Goal: Information Seeking & Learning: Learn about a topic

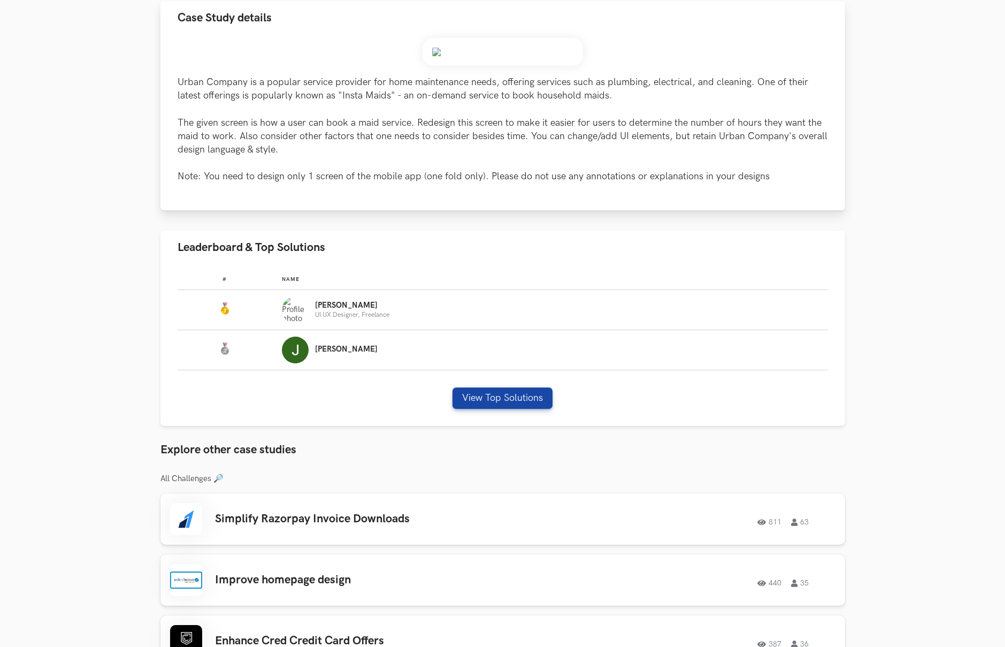
scroll to position [169, 0]
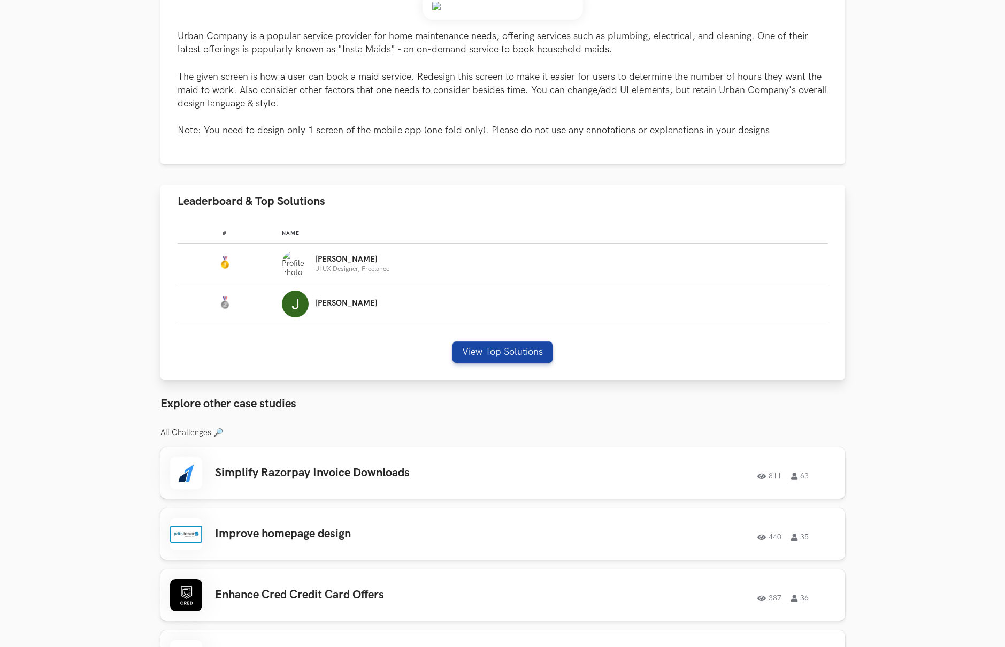
click at [503, 380] on div "# Name #: Name: Nirmalkumar UI UX Designer, Freelance #: Name: Jennel View Top …" at bounding box center [503, 299] width 685 height 162
click at [510, 363] on button "View Top Solutions" at bounding box center [503, 351] width 100 height 21
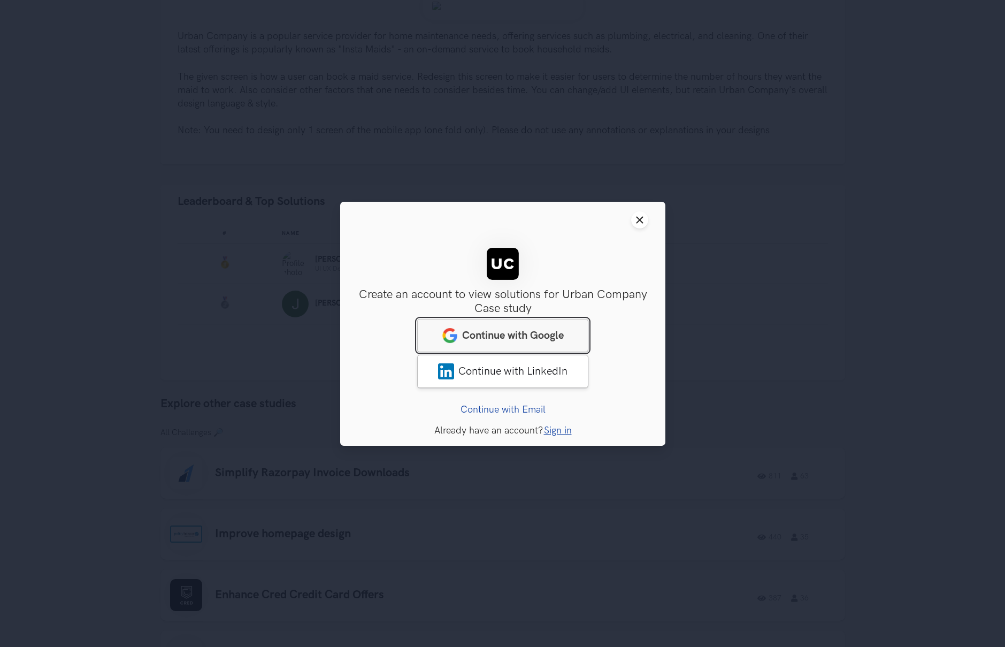
click at [511, 330] on span "Continue with Google" at bounding box center [513, 335] width 102 height 13
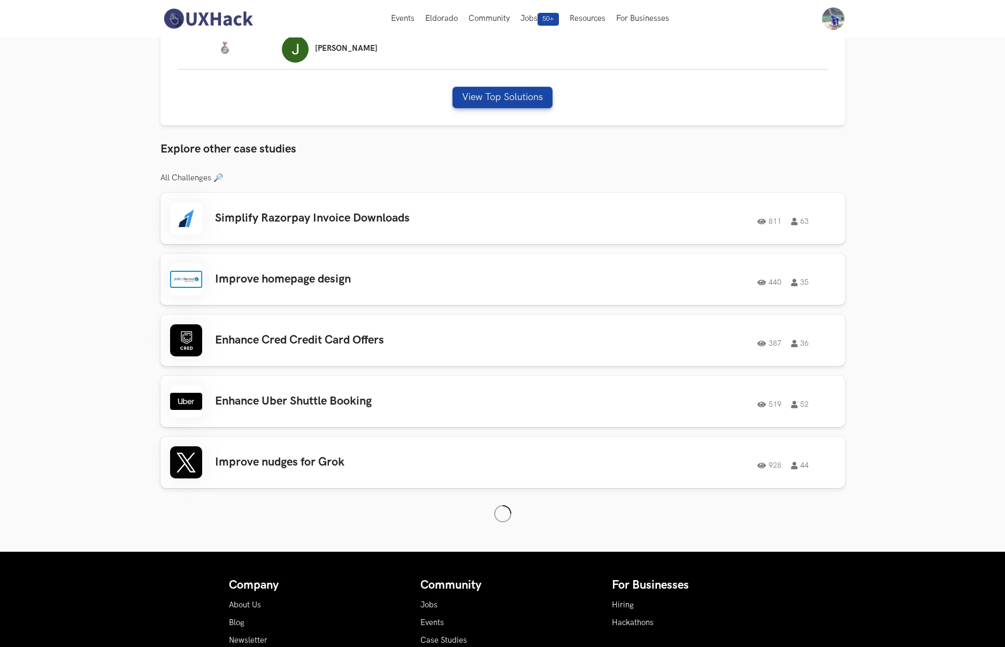
scroll to position [345, 0]
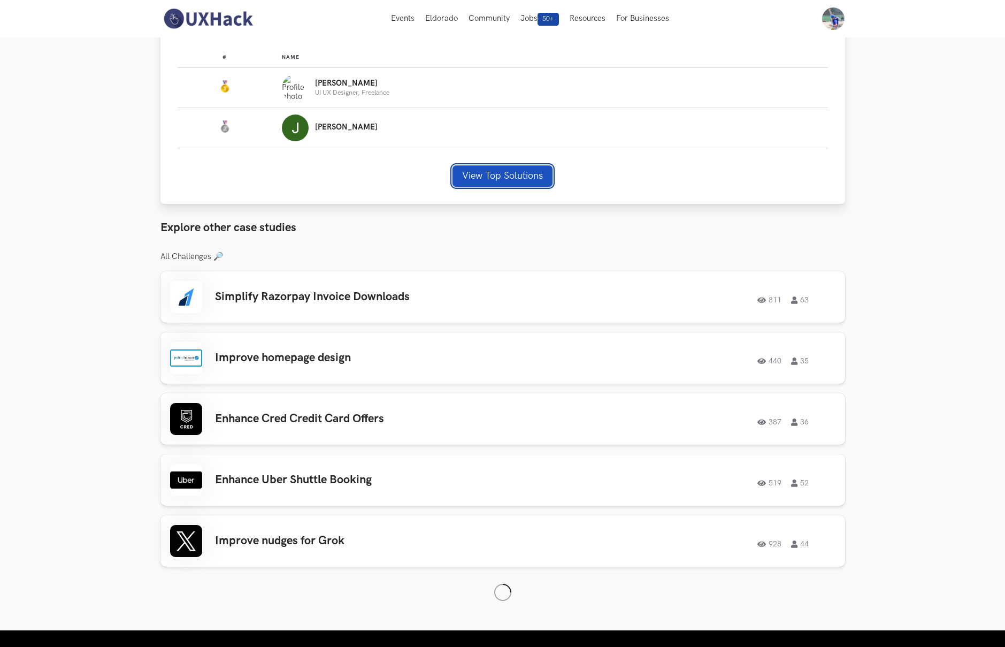
click at [537, 187] on button "View Top Solutions" at bounding box center [503, 175] width 100 height 21
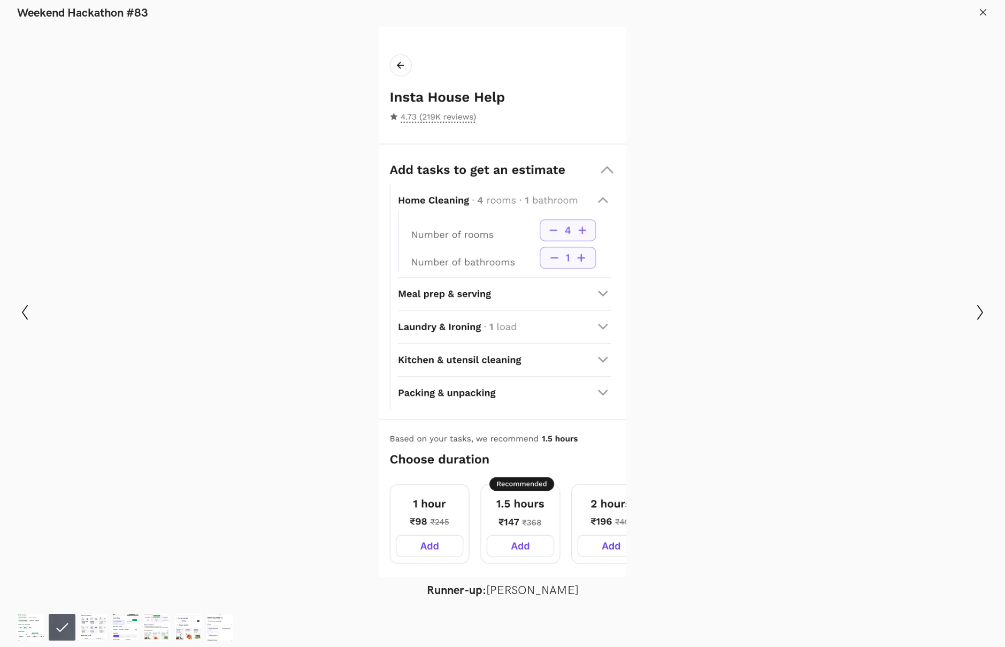
click at [266, 229] on div at bounding box center [502, 302] width 927 height 550
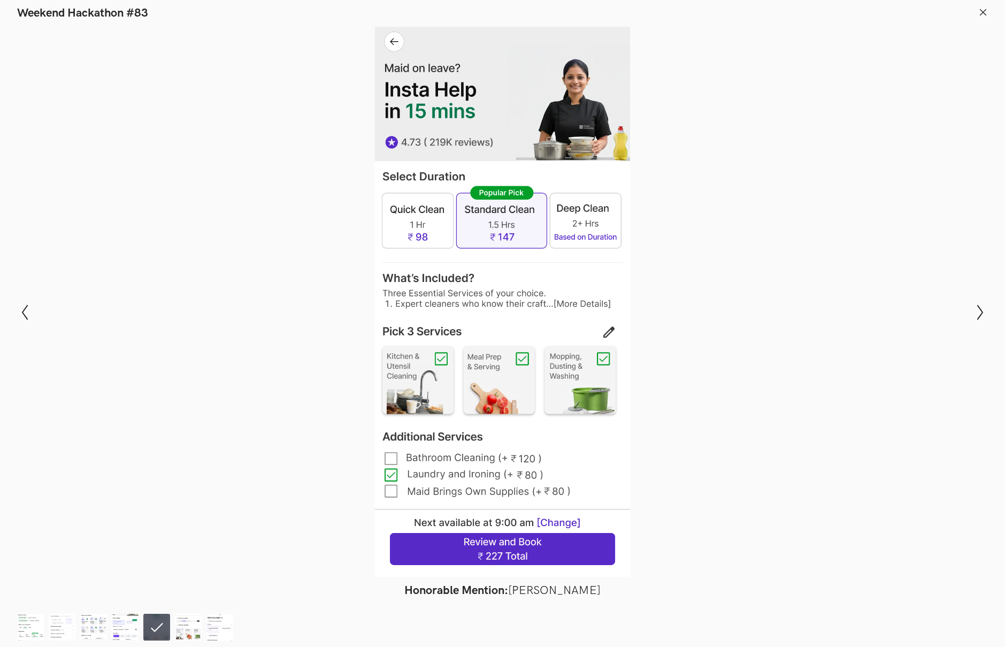
scroll to position [371, 0]
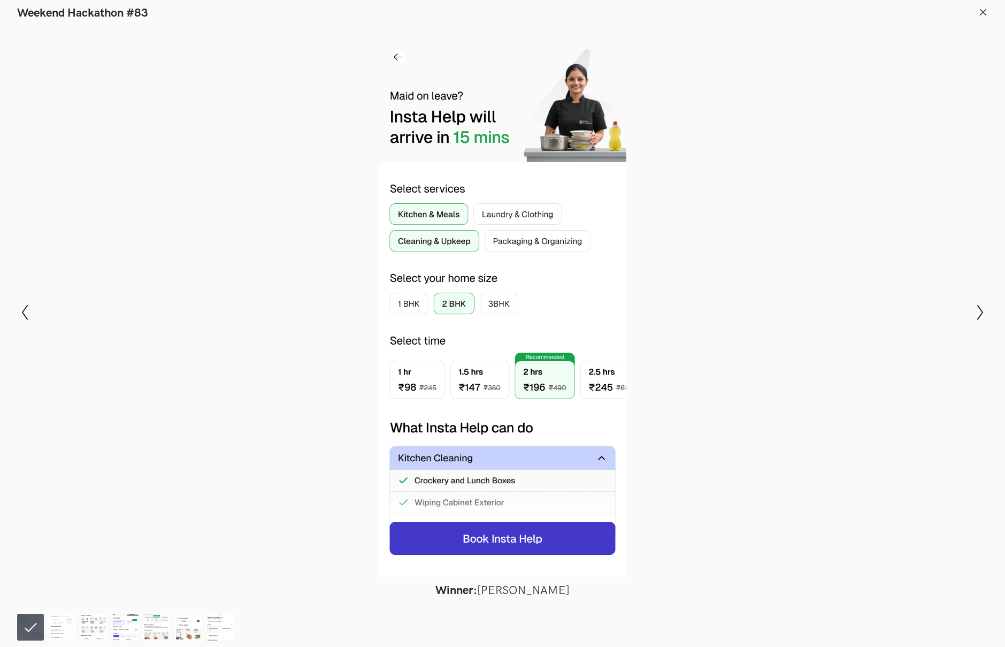
click at [342, 318] on div at bounding box center [502, 302] width 927 height 550
